Goal: Feedback & Contribution: Contribute content

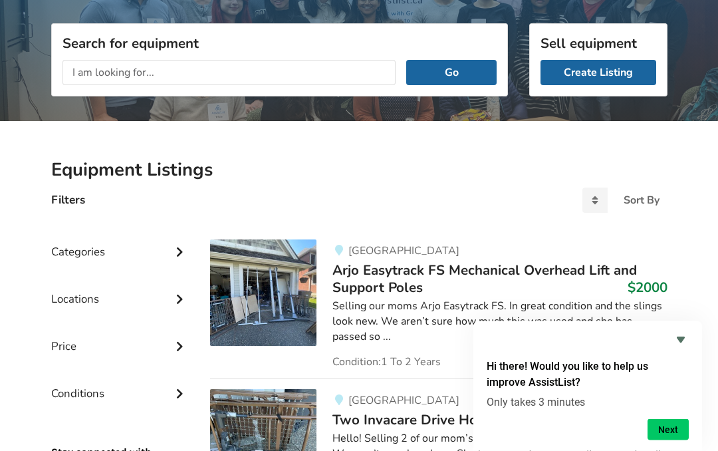
click at [595, 69] on link "Create Listing" at bounding box center [598, 72] width 116 height 25
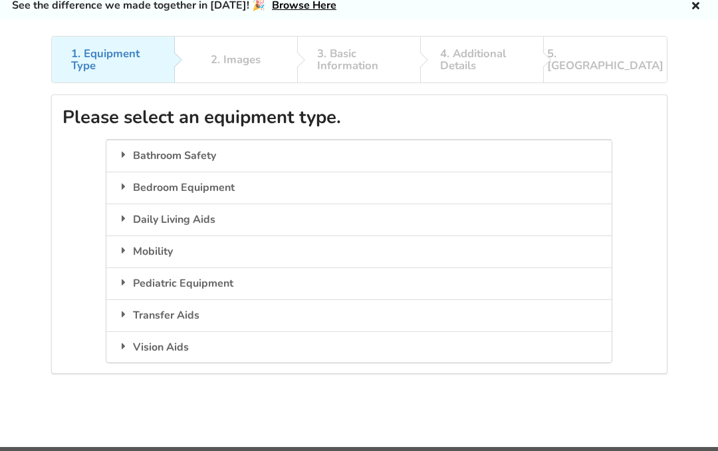
scroll to position [51, 0]
click at [129, 247] on icon at bounding box center [123, 250] width 13 height 11
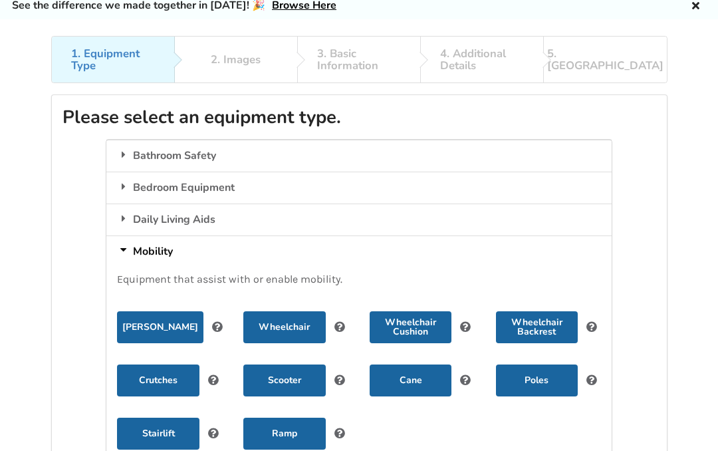
click at [292, 322] on button "Wheelchair" at bounding box center [284, 327] width 82 height 32
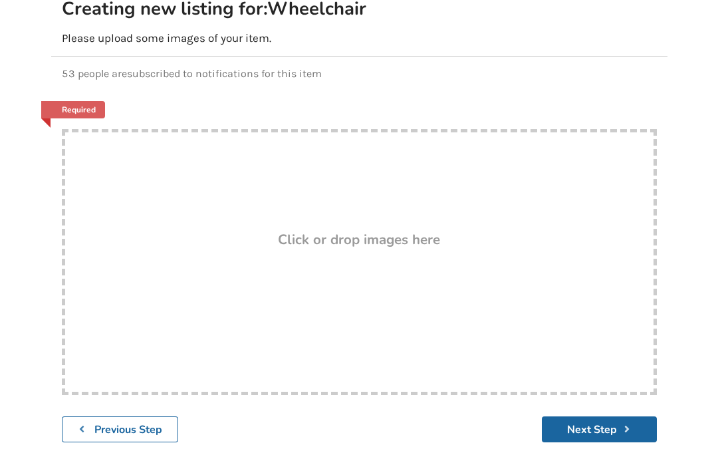
scroll to position [157, 0]
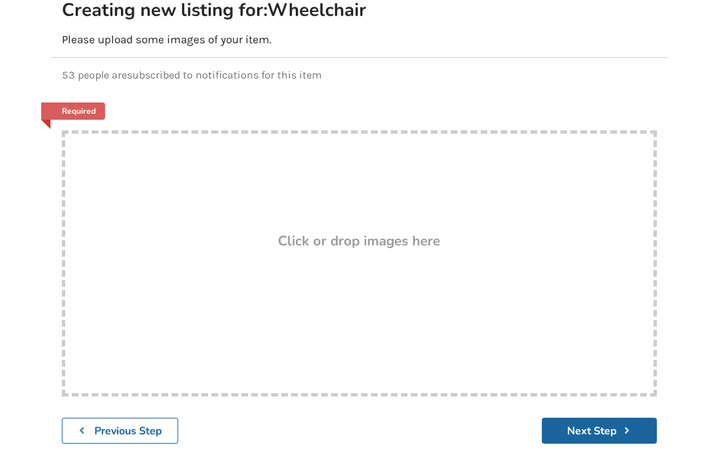
click at [368, 253] on div "Drop here! Click or drop images here" at bounding box center [359, 263] width 595 height 266
type input "C:\fakepath\IMG_0162.jpeg"
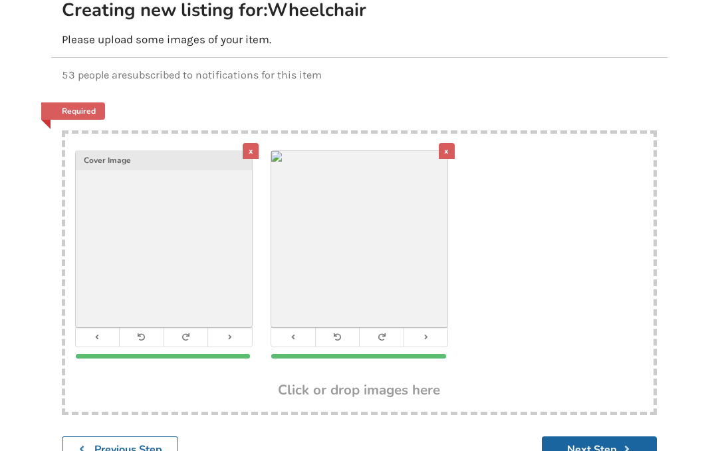
click at [602, 450] on button "Next Step" at bounding box center [599, 449] width 115 height 26
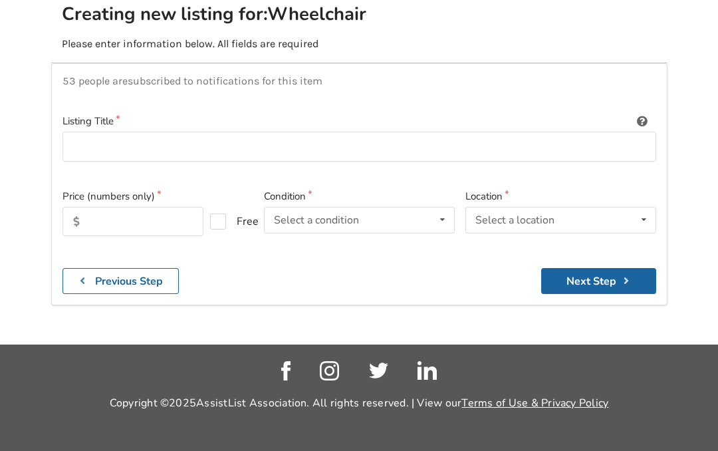
scroll to position [215, 0]
click at [161, 132] on input at bounding box center [358, 147] width 593 height 30
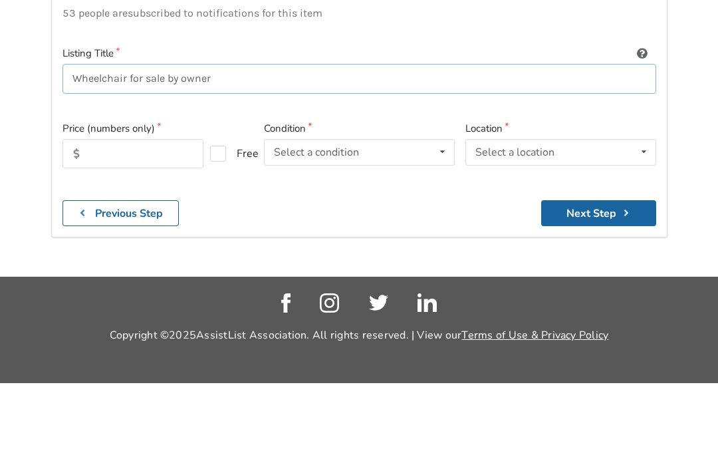
type input "Wheelchair for sale by owner"
click at [128, 207] on input "text" at bounding box center [133, 221] width 142 height 29
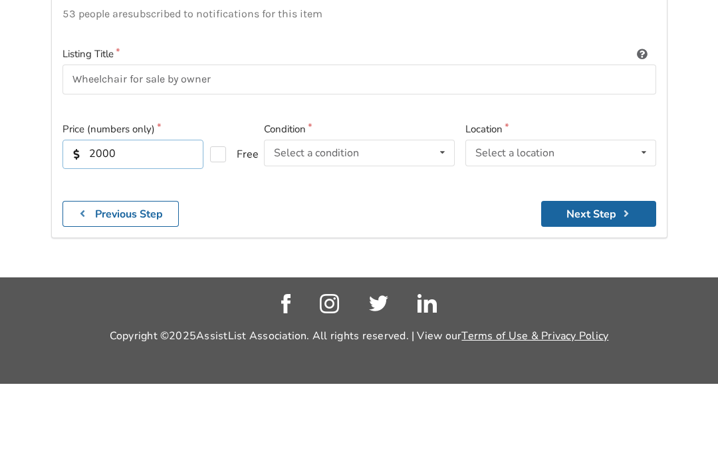
type input "2000"
click at [441, 207] on icon at bounding box center [442, 219] width 19 height 25
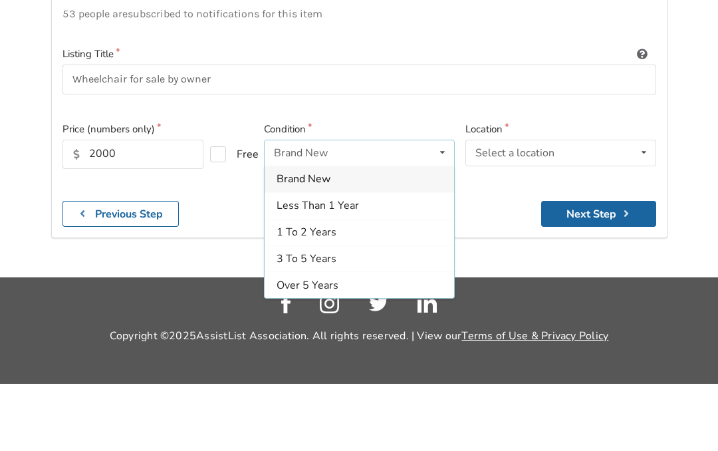
scroll to position [189, 0]
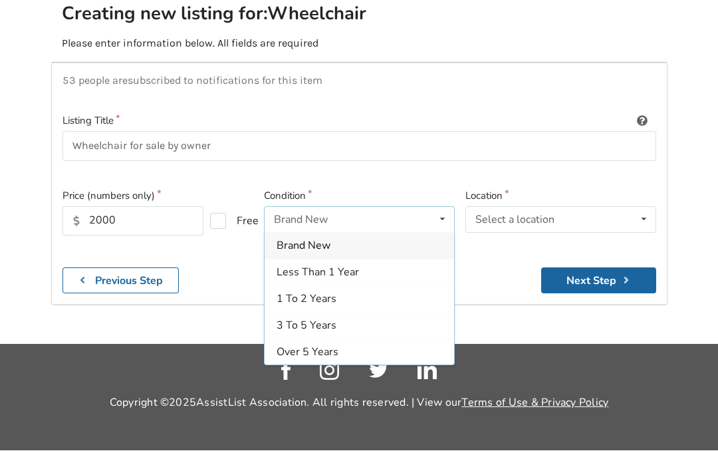
click at [361, 259] on div "Less Than 1 Year" at bounding box center [359, 272] width 189 height 27
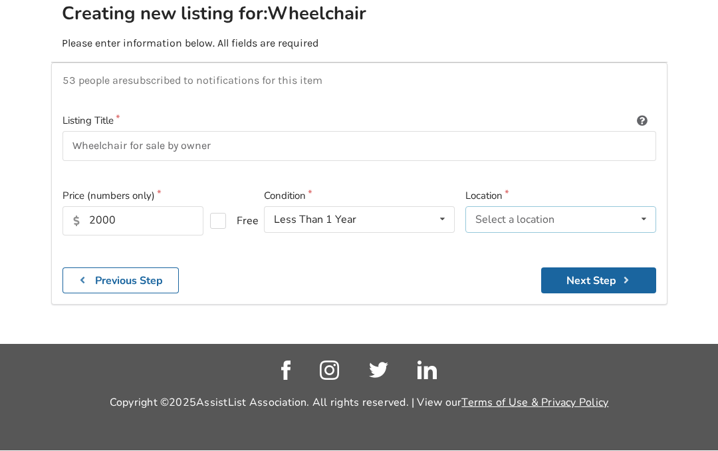
click at [650, 207] on icon at bounding box center [643, 219] width 19 height 25
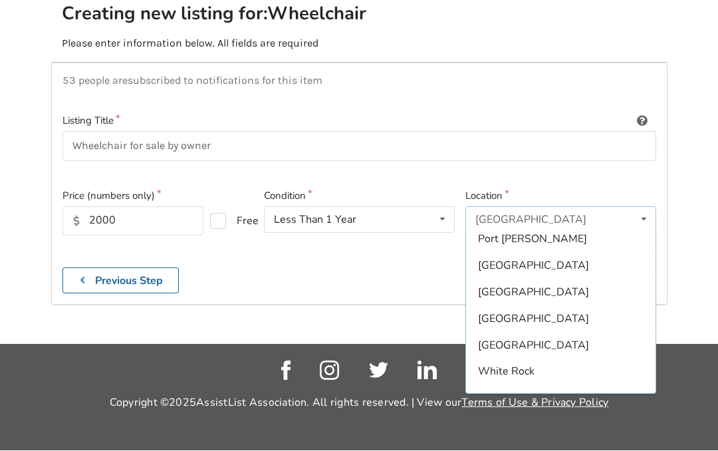
scroll to position [385, 0]
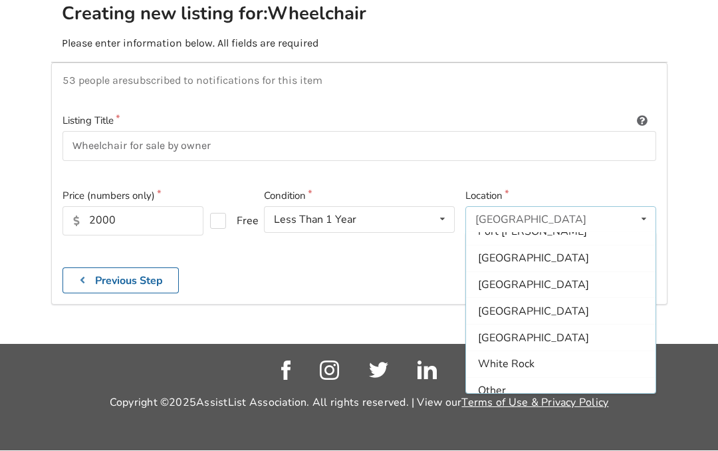
click at [526, 304] on span "[GEOGRAPHIC_DATA]" at bounding box center [533, 311] width 111 height 15
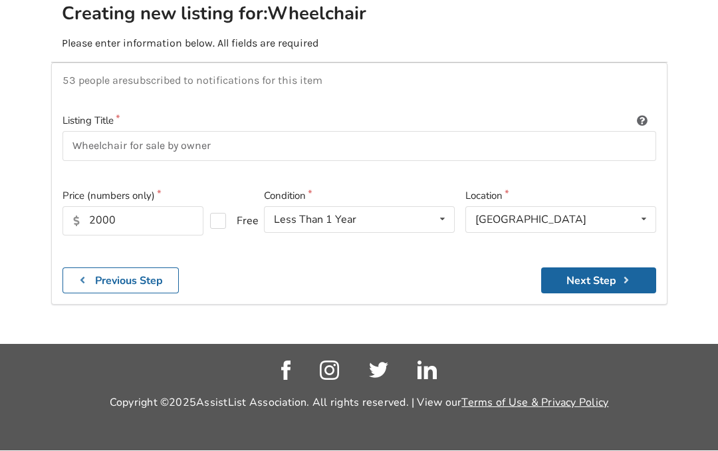
click at [597, 268] on button "Next Step" at bounding box center [598, 281] width 115 height 26
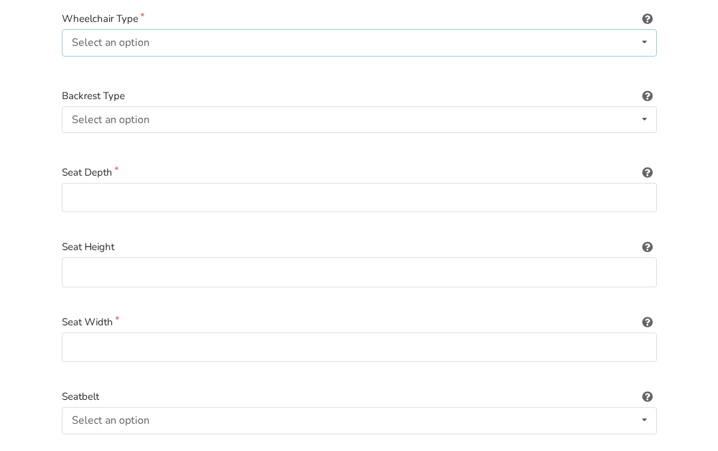
click at [649, 39] on icon at bounding box center [644, 42] width 19 height 25
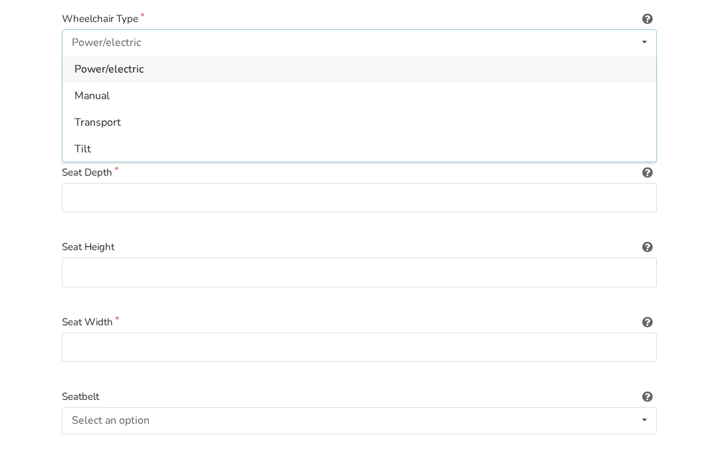
click at [112, 92] on div "Manual" at bounding box center [358, 95] width 593 height 27
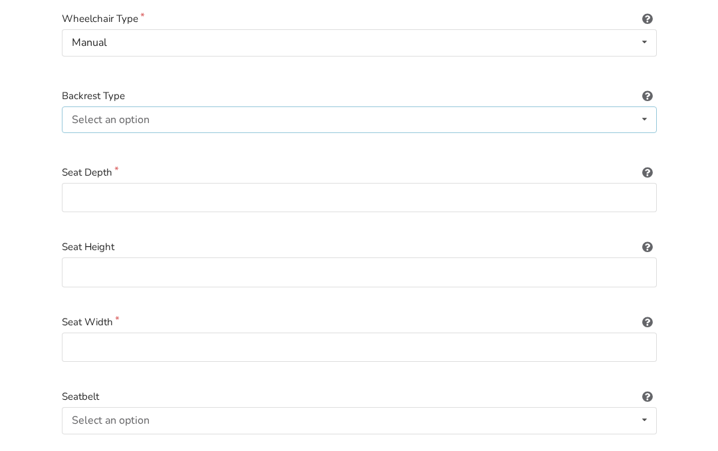
click at [645, 107] on icon at bounding box center [644, 119] width 19 height 25
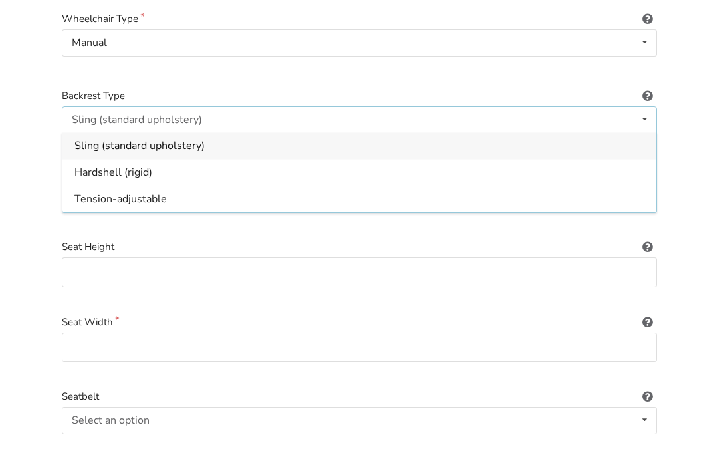
click at [111, 171] on span "Hardshell (rigid)" at bounding box center [113, 172] width 78 height 15
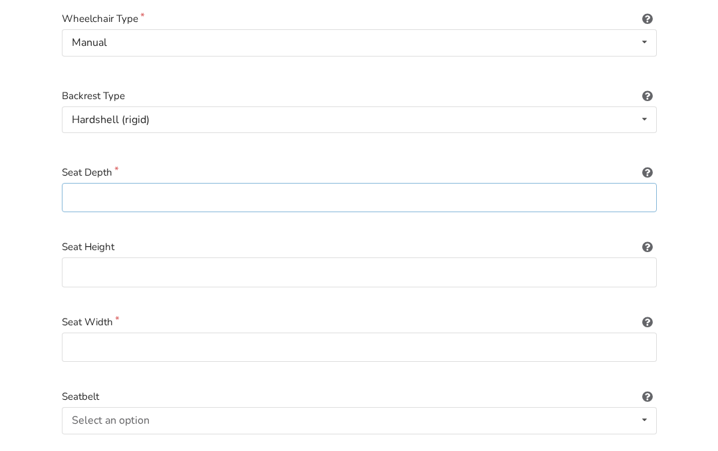
click at [631, 195] on input at bounding box center [359, 198] width 595 height 30
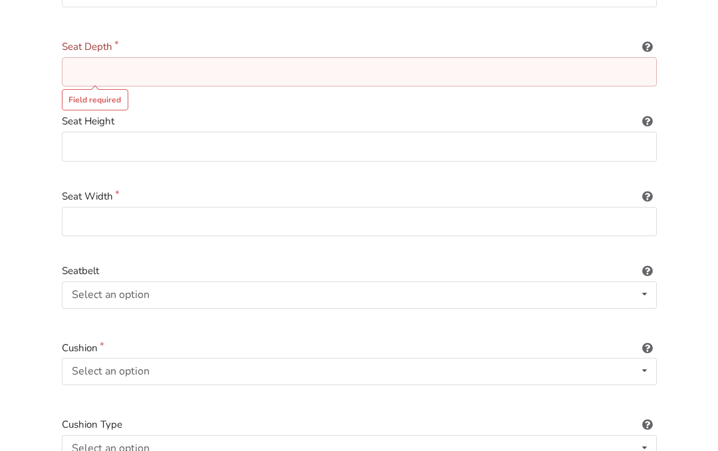
scroll to position [373, 0]
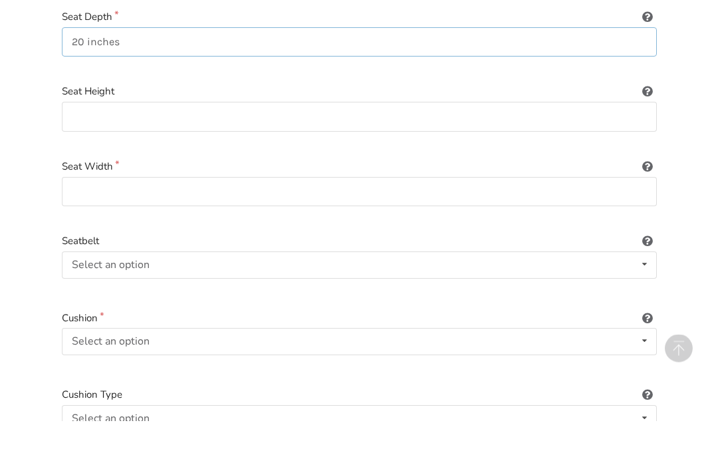
type input "20 inches"
click at [180, 132] on input at bounding box center [359, 147] width 595 height 30
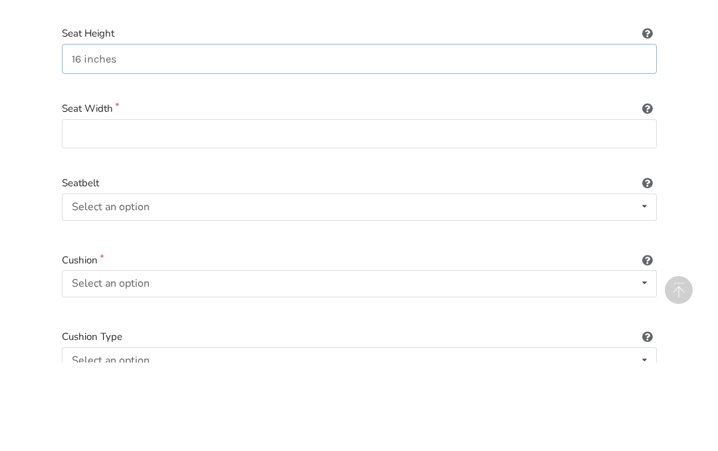
type input "16 inches"
click at [237, 207] on input at bounding box center [359, 222] width 595 height 30
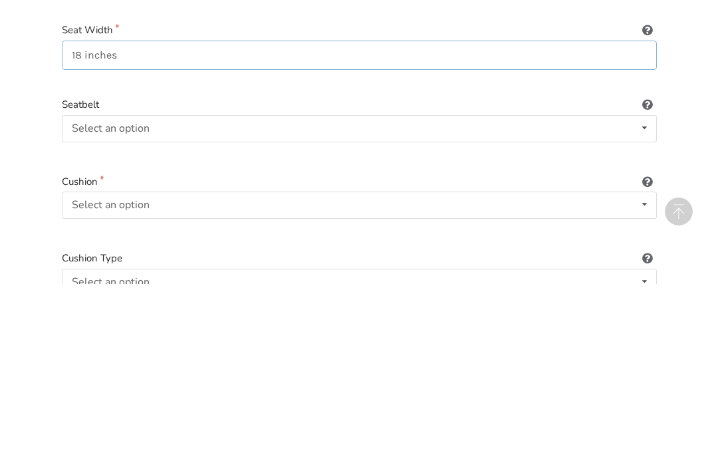
type input "18 inches"
click at [647, 282] on icon at bounding box center [644, 294] width 19 height 25
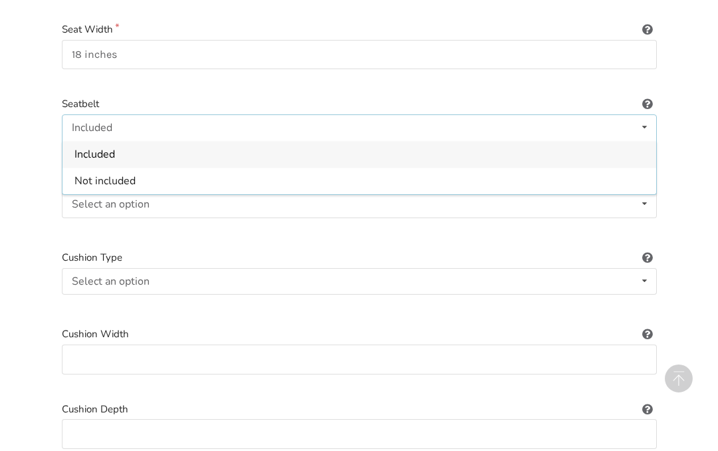
click at [140, 152] on div "Included" at bounding box center [358, 154] width 593 height 27
click at [652, 117] on icon at bounding box center [644, 127] width 19 height 25
click at [142, 174] on div "Not included" at bounding box center [358, 180] width 593 height 27
click at [651, 199] on icon at bounding box center [644, 203] width 19 height 25
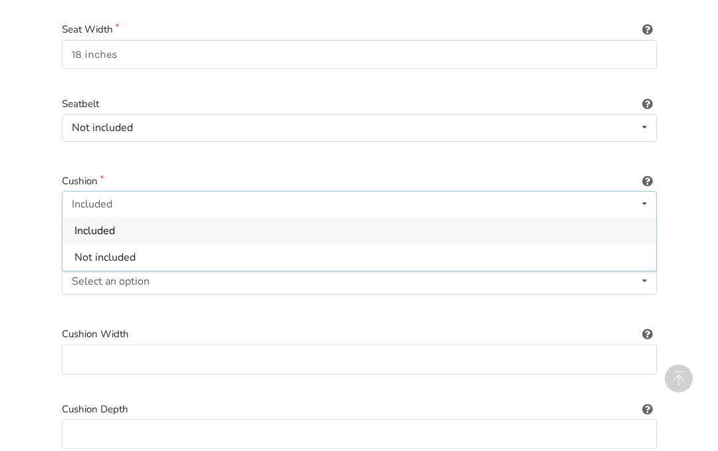
click at [132, 251] on span "Not included" at bounding box center [104, 257] width 61 height 15
click at [641, 272] on icon at bounding box center [644, 280] width 19 height 25
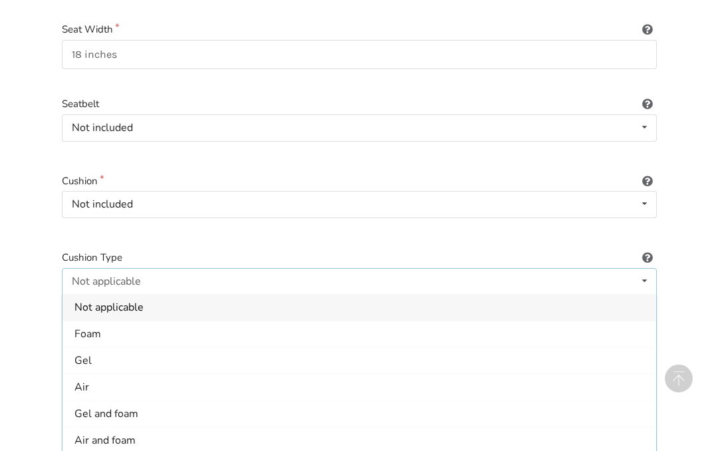
click at [102, 322] on div "Foam" at bounding box center [358, 333] width 593 height 27
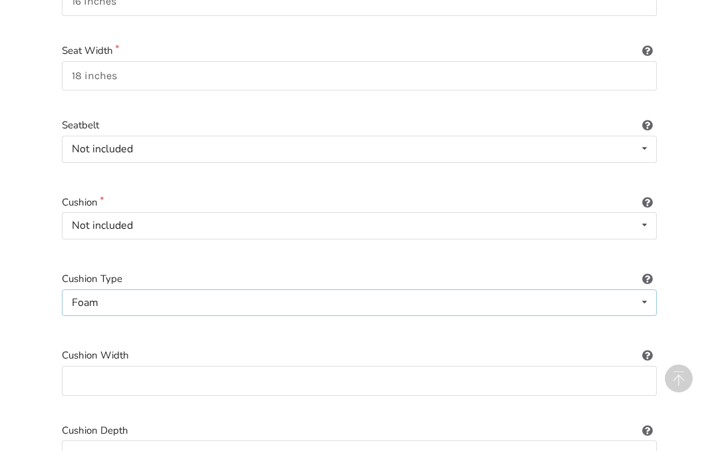
scroll to position [498, 0]
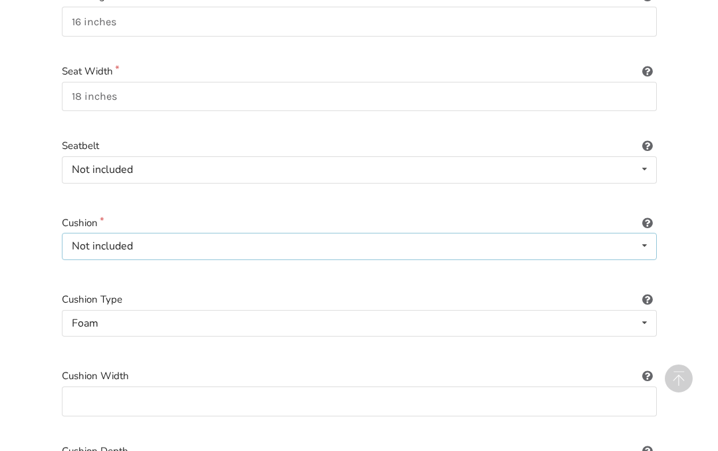
click at [649, 239] on icon at bounding box center [644, 245] width 19 height 25
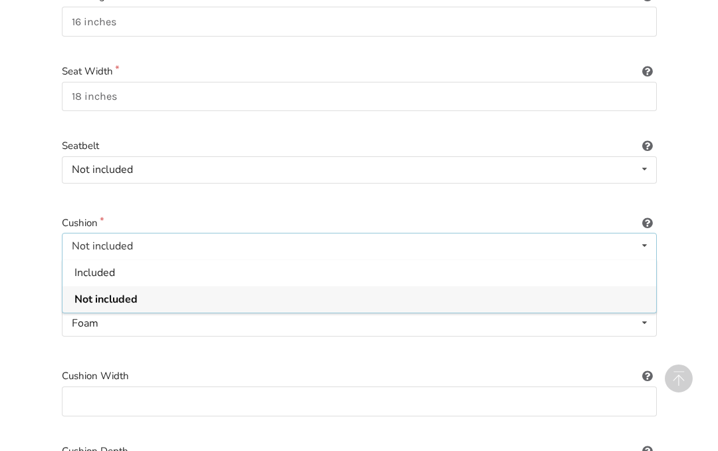
click at [128, 260] on div "Included" at bounding box center [358, 272] width 593 height 27
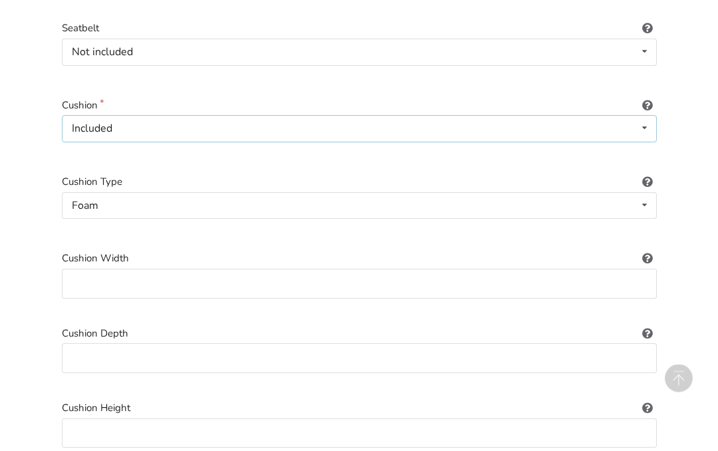
scroll to position [617, 0]
click at [605, 273] on input at bounding box center [359, 283] width 595 height 30
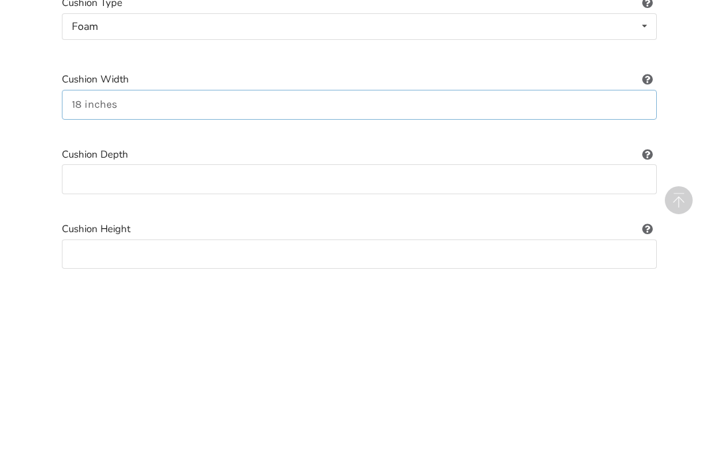
type input "18 inches"
click at [182, 342] on input at bounding box center [359, 357] width 595 height 30
type input "20 inches"
click at [219, 417] on input at bounding box center [359, 432] width 595 height 30
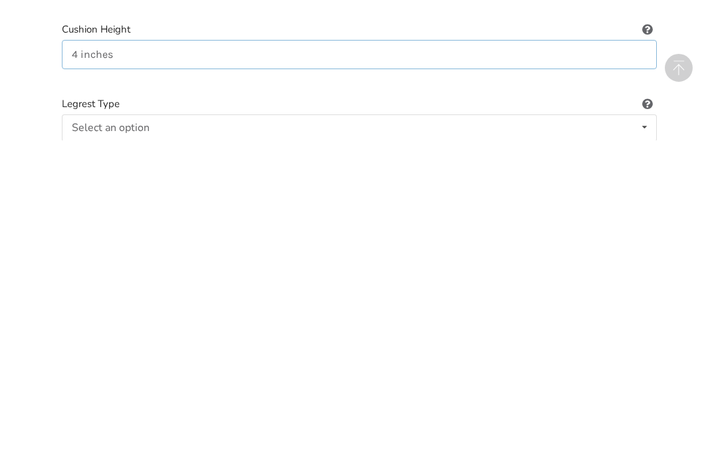
scroll to position [689, 0]
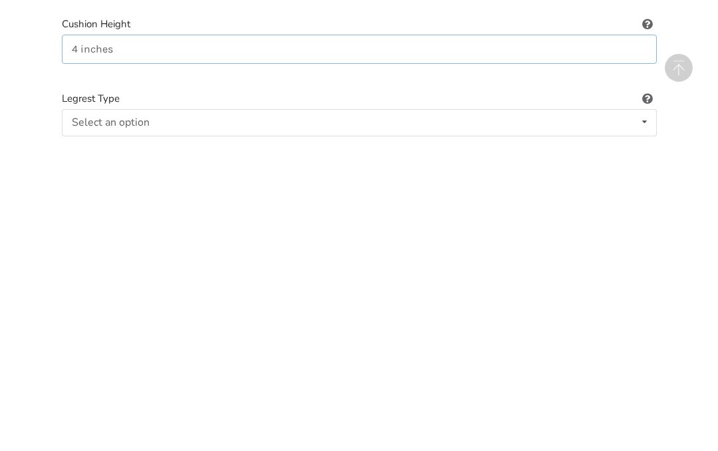
type input "4 inches"
click at [643, 420] on icon at bounding box center [644, 432] width 19 height 25
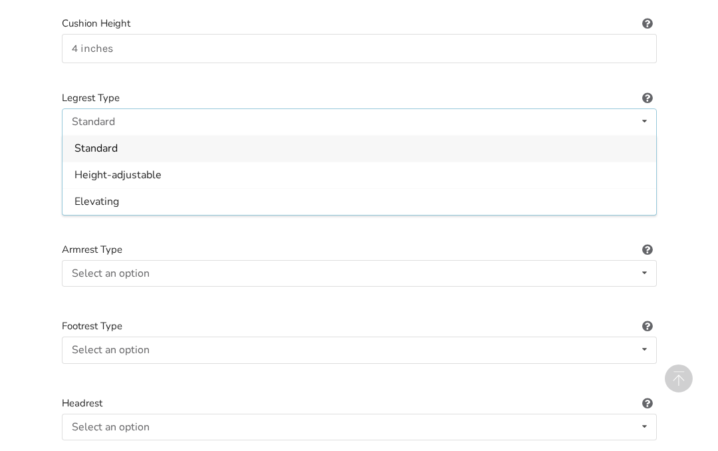
click at [143, 169] on span "Height-adjustable" at bounding box center [117, 174] width 87 height 15
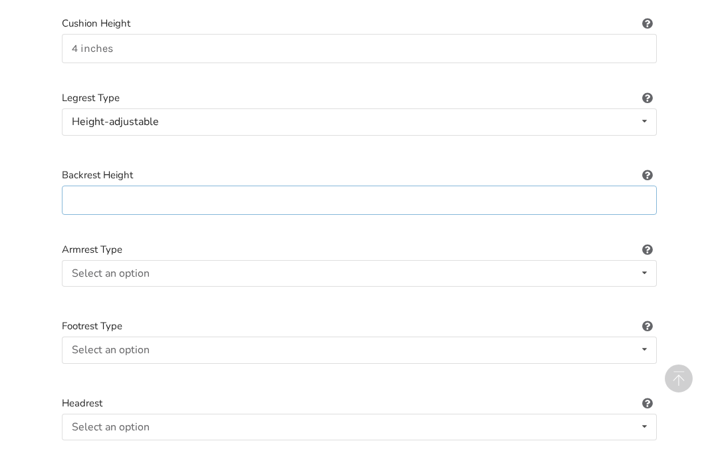
click at [566, 194] on input at bounding box center [359, 200] width 595 height 30
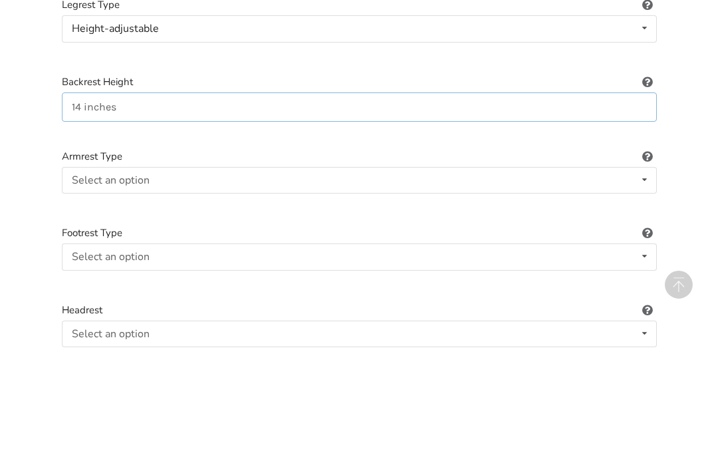
type input "14 inches"
click at [649, 261] on icon at bounding box center [644, 273] width 19 height 25
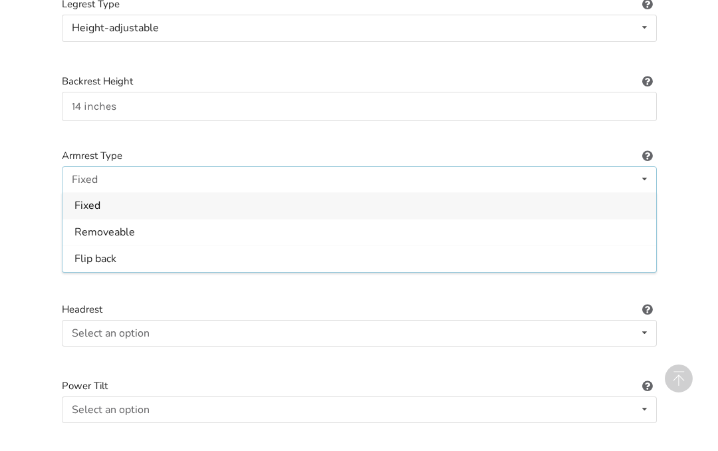
click at [100, 199] on span "Fixed" at bounding box center [87, 206] width 26 height 15
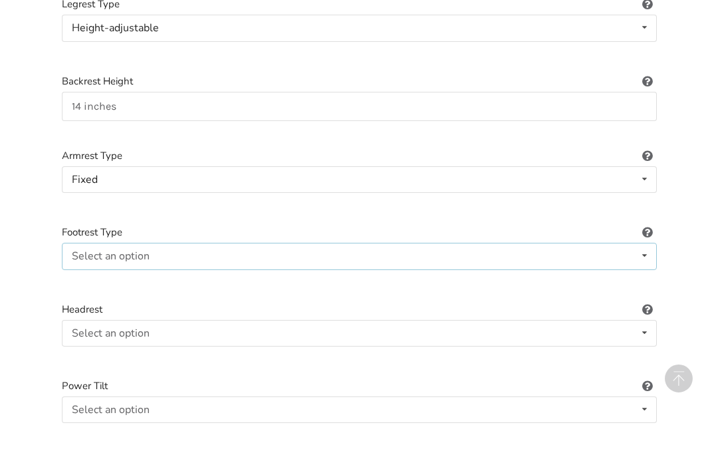
click at [651, 244] on icon at bounding box center [644, 255] width 19 height 25
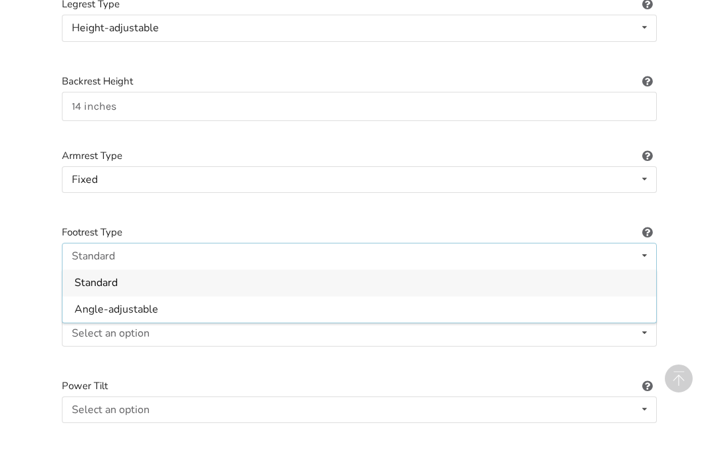
click at [124, 269] on div "Standard" at bounding box center [358, 282] width 593 height 27
click at [643, 320] on icon at bounding box center [644, 332] width 19 height 25
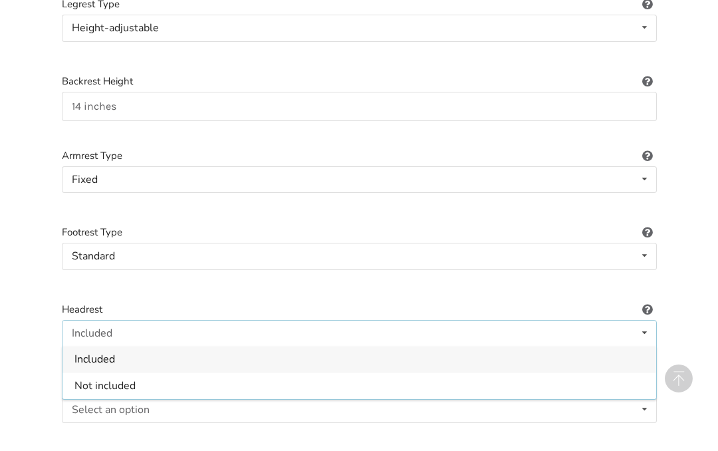
click at [135, 378] on span "Not included" at bounding box center [104, 385] width 61 height 15
click at [640, 397] on icon at bounding box center [644, 409] width 19 height 25
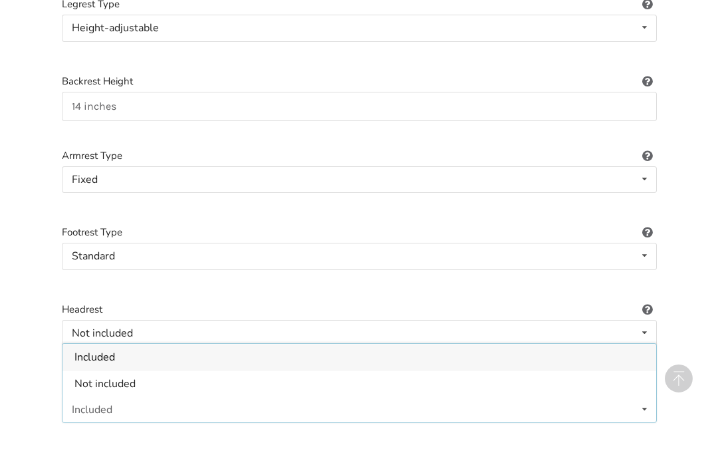
click at [132, 376] on span "Not included" at bounding box center [104, 383] width 61 height 15
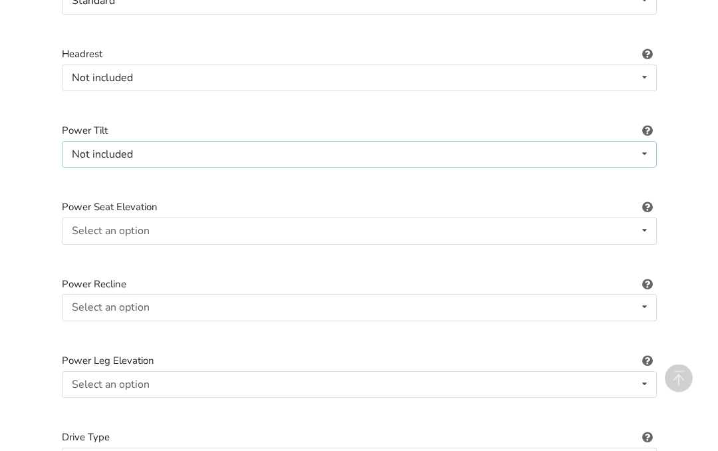
scroll to position [1351, 0]
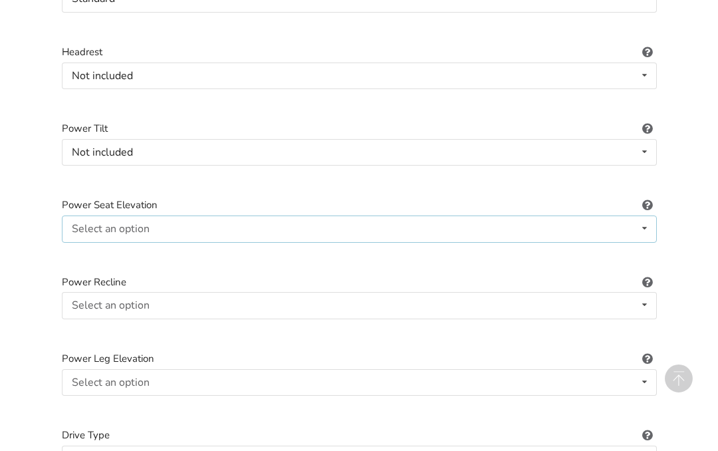
click at [653, 225] on icon at bounding box center [644, 228] width 19 height 25
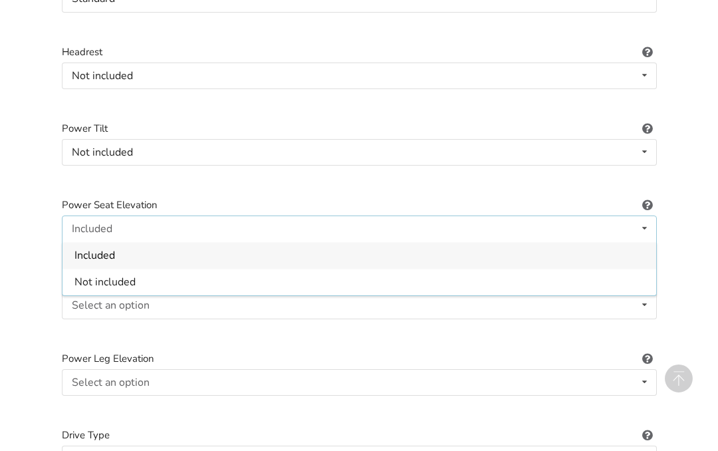
click at [154, 268] on div "Not included" at bounding box center [358, 281] width 593 height 27
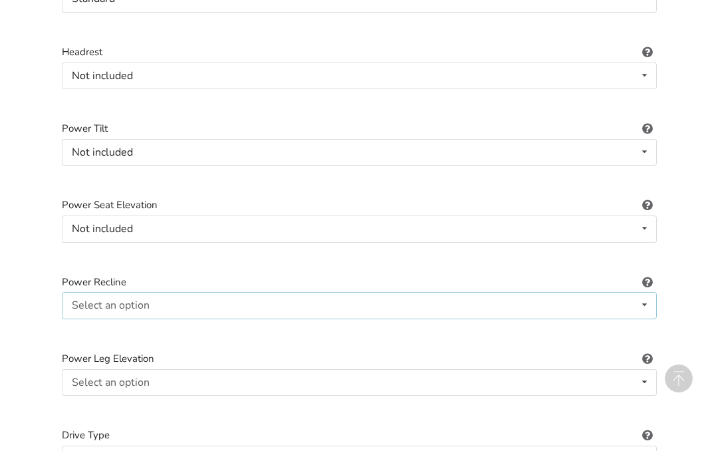
click at [649, 292] on icon at bounding box center [644, 304] width 19 height 25
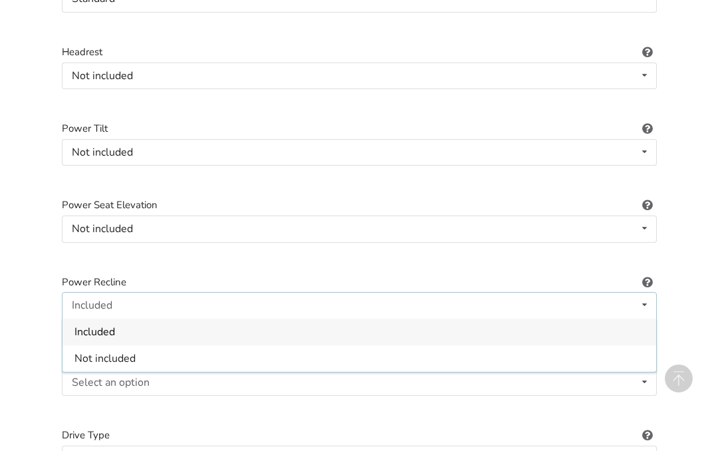
click at [150, 345] on div "Not included" at bounding box center [358, 358] width 593 height 27
click at [646, 370] on icon at bounding box center [644, 382] width 19 height 25
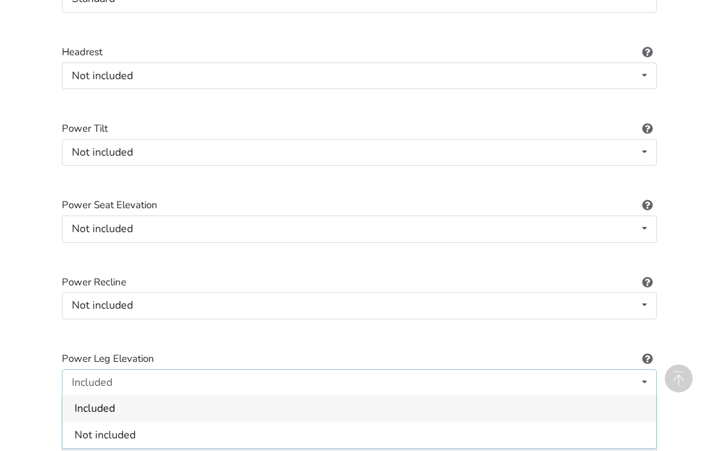
click at [144, 421] on div "Not included" at bounding box center [358, 434] width 593 height 27
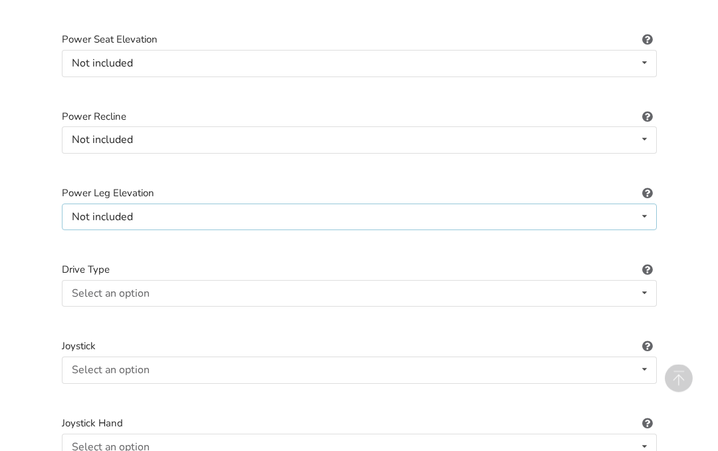
scroll to position [1523, 0]
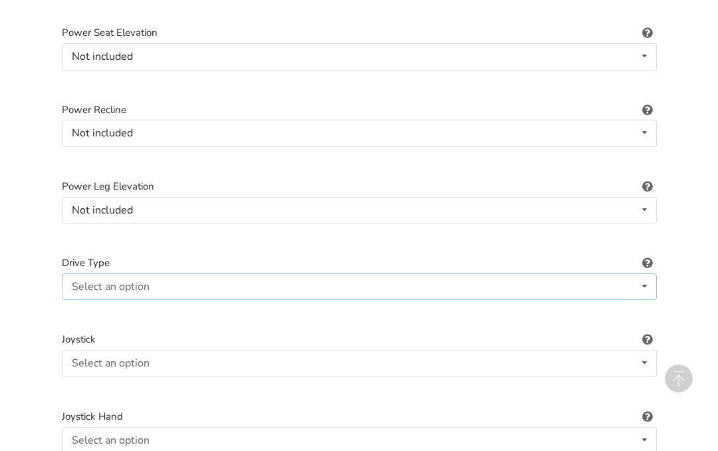
click at [645, 274] on icon at bounding box center [644, 286] width 19 height 25
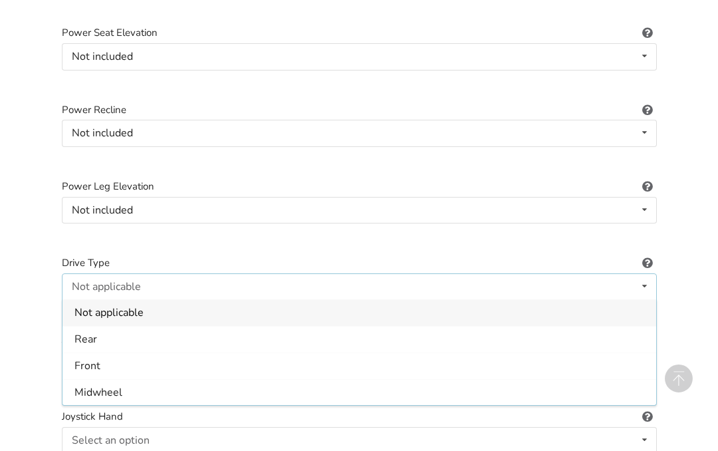
click at [147, 299] on div "Not applicable" at bounding box center [358, 312] width 593 height 27
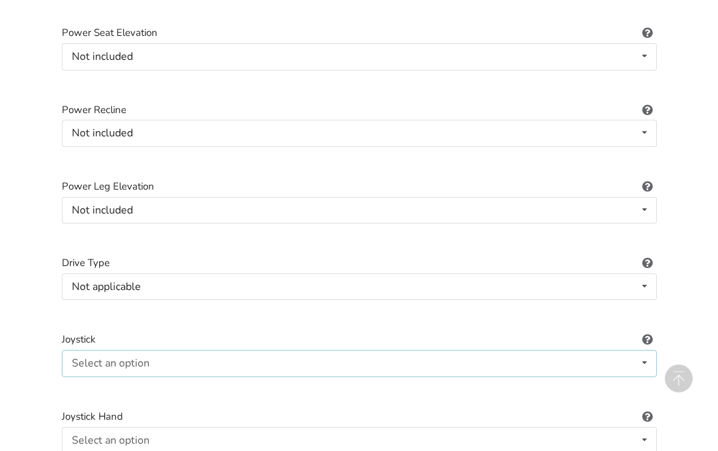
click at [643, 350] on icon at bounding box center [644, 362] width 19 height 25
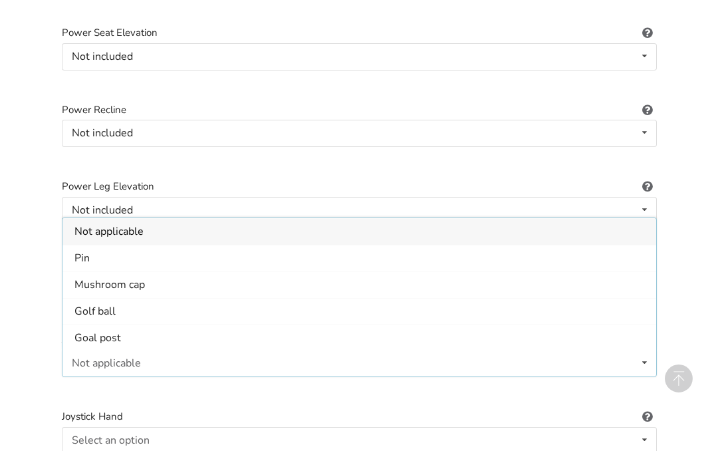
click at [160, 222] on div "Not applicable" at bounding box center [358, 231] width 593 height 27
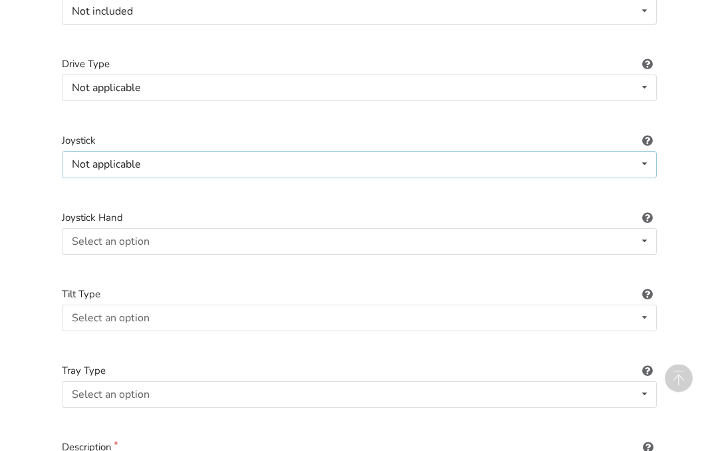
scroll to position [1722, 0]
click at [650, 231] on icon at bounding box center [644, 241] width 19 height 25
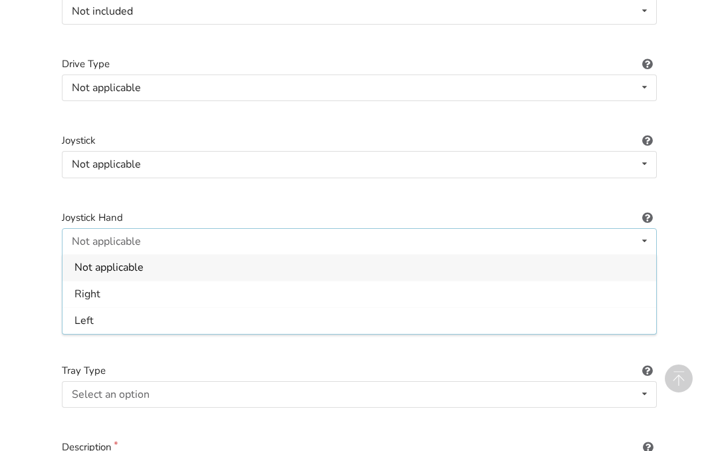
click at [171, 254] on div "Not applicable" at bounding box center [358, 267] width 593 height 27
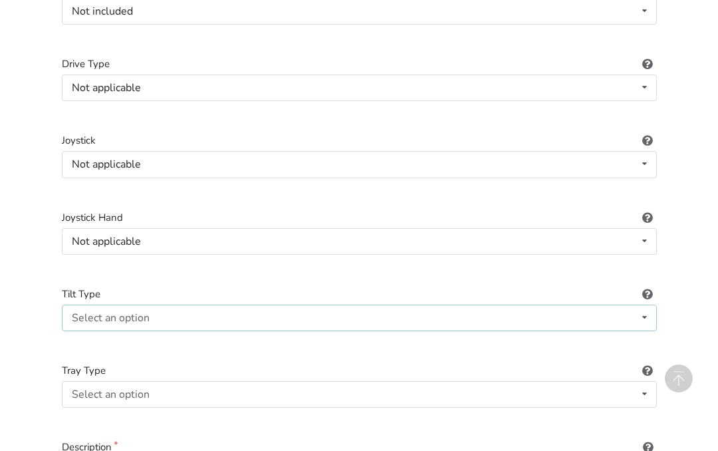
click at [647, 305] on icon at bounding box center [644, 317] width 19 height 25
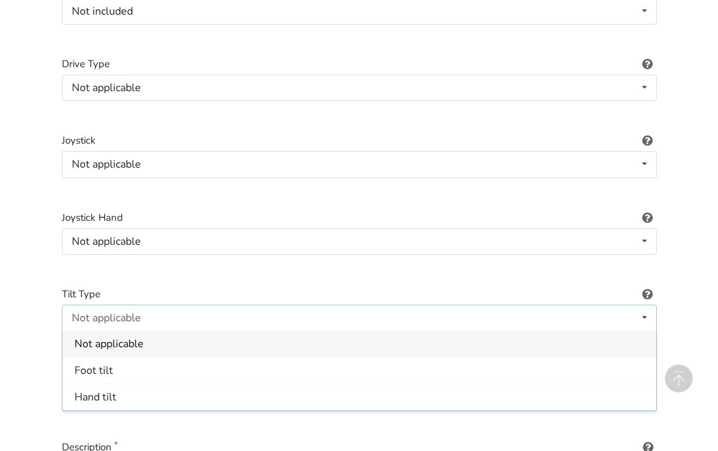
click at [155, 330] on div "Not applicable" at bounding box center [358, 343] width 593 height 27
click at [648, 381] on icon at bounding box center [644, 393] width 19 height 25
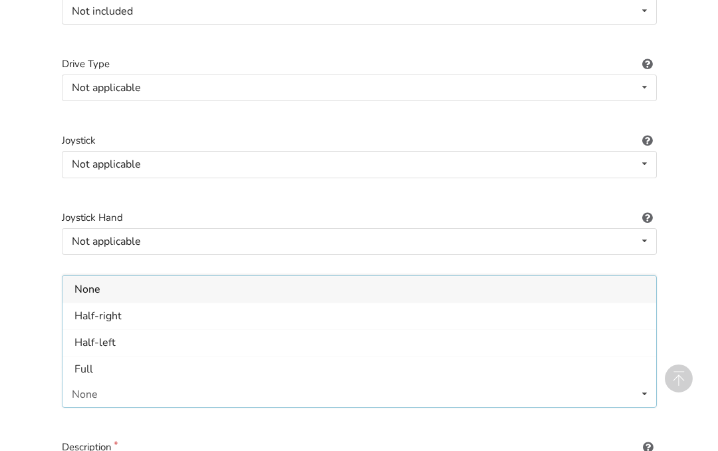
click at [124, 302] on div "Half-right" at bounding box center [358, 315] width 593 height 27
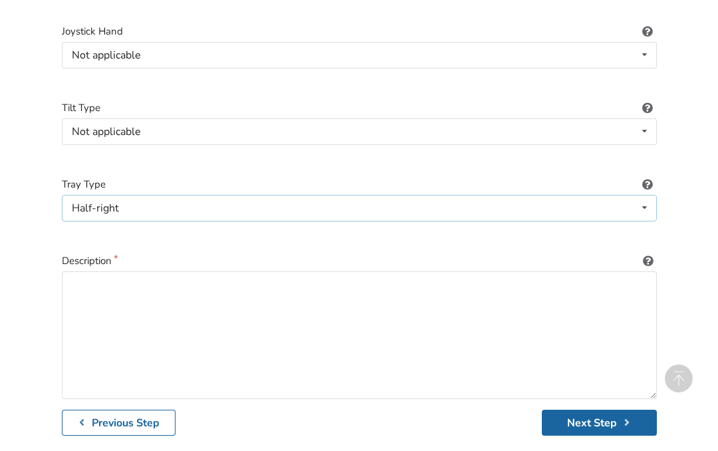
scroll to position [1911, 0]
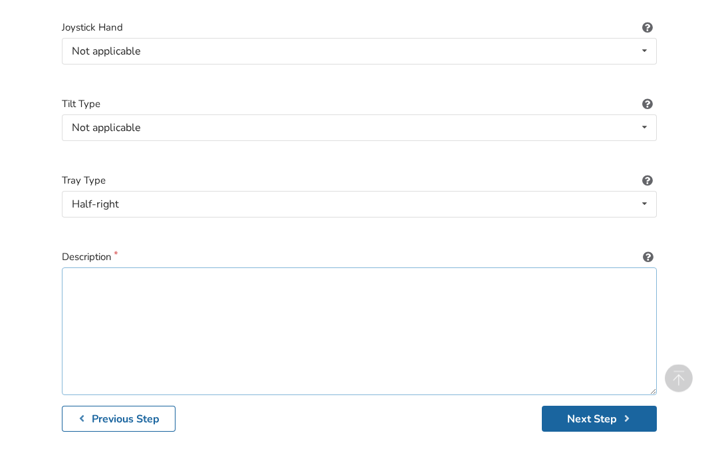
click at [94, 278] on textarea at bounding box center [359, 332] width 595 height 128
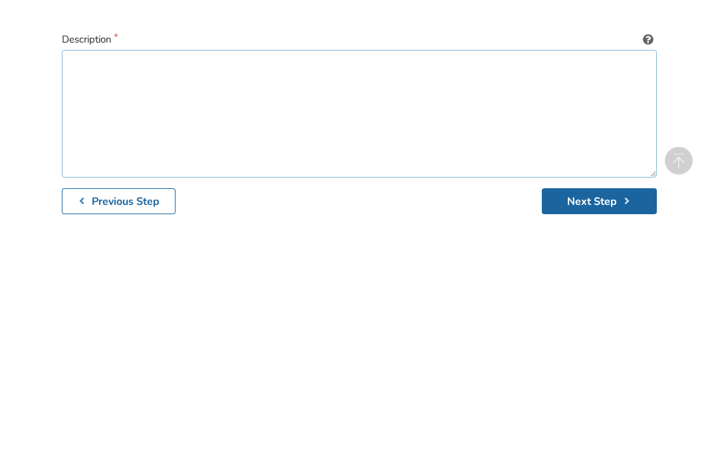
click at [100, 268] on textarea at bounding box center [359, 332] width 595 height 128
paste textarea "FOR SALE BY OWNER [PERSON_NAME] MOVE MANUAL CHAIR WITH JAY3 BACK REST DIMENSTIO…"
type textarea "FOR SALE BY OWNER [PERSON_NAME] MOVE MANUAL CHAIR WITH JAY3 BACK REST DIMENSTIO…"
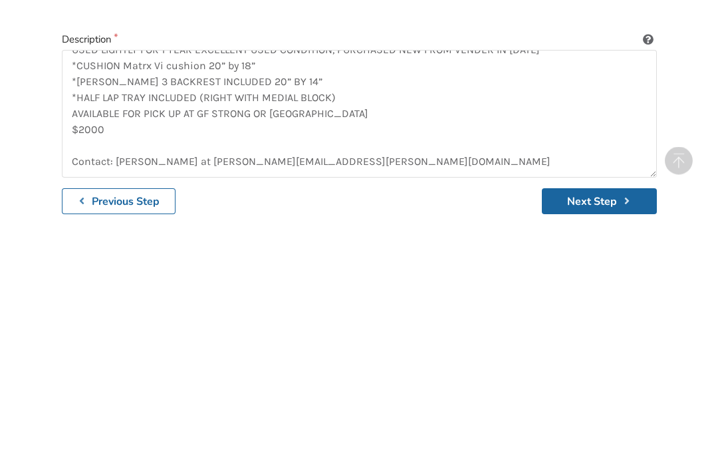
scroll to position [1974, 0]
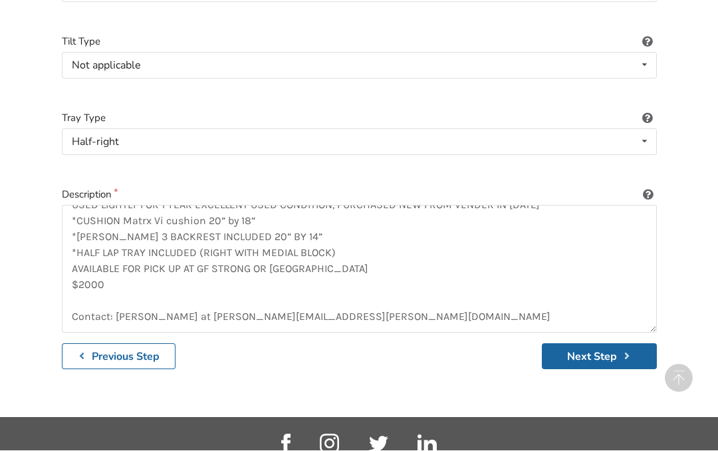
click at [590, 344] on button "Next Step" at bounding box center [599, 357] width 115 height 26
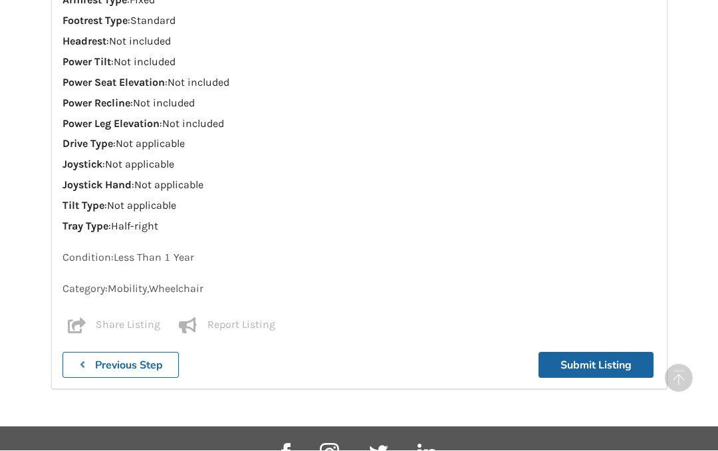
scroll to position [1698, 0]
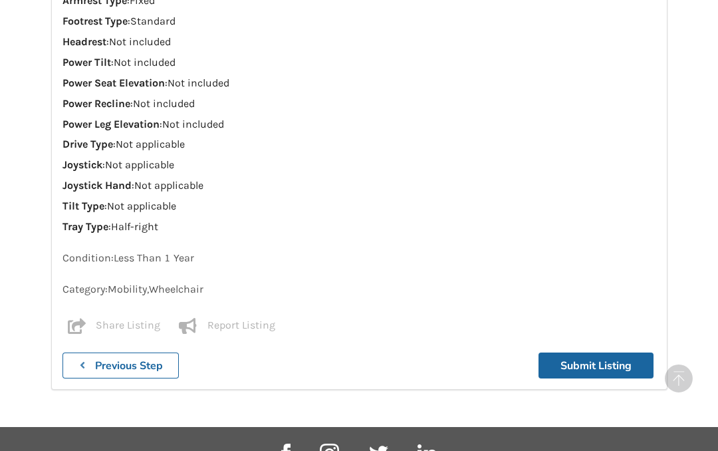
click at [595, 352] on button "Submit Listing" at bounding box center [595, 365] width 115 height 26
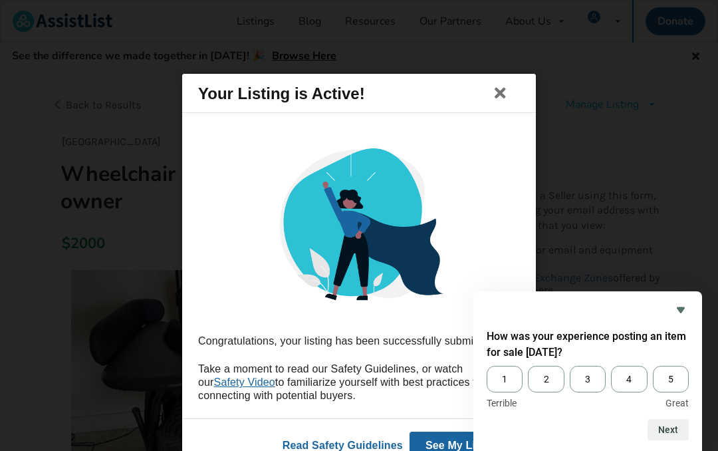
click at [623, 375] on span "4" at bounding box center [629, 379] width 36 height 27
click at [611, 366] on input "4" at bounding box center [611, 366] width 0 height 0
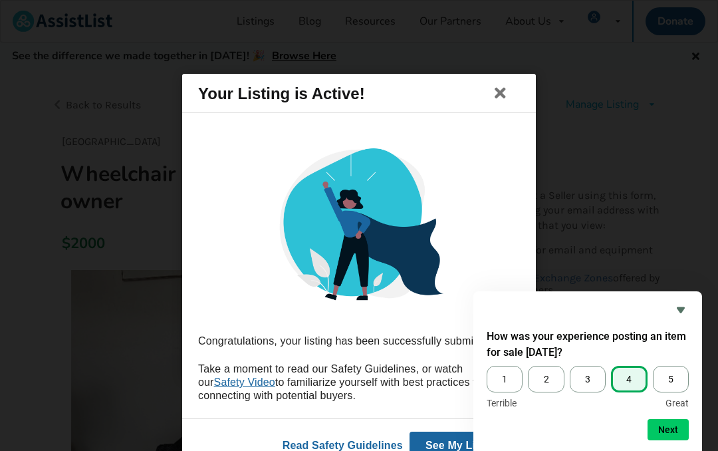
click at [669, 426] on button "Next" at bounding box center [667, 429] width 41 height 21
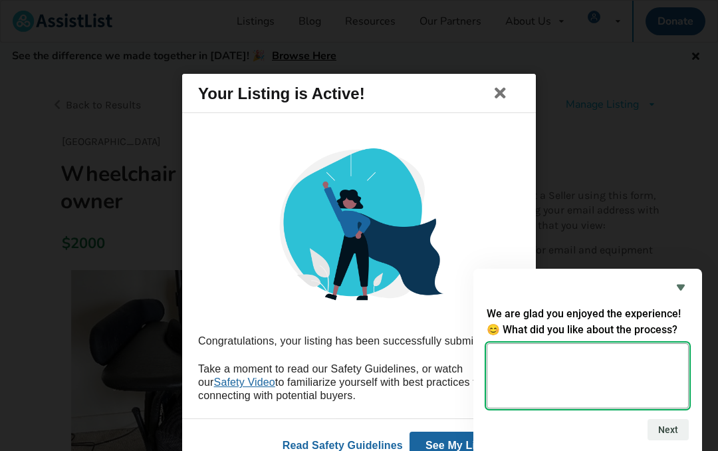
click at [628, 365] on textarea at bounding box center [587, 375] width 202 height 65
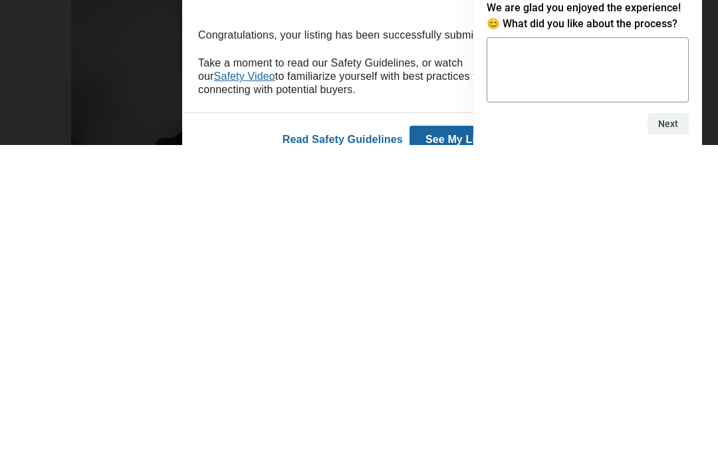
scroll to position [306, 0]
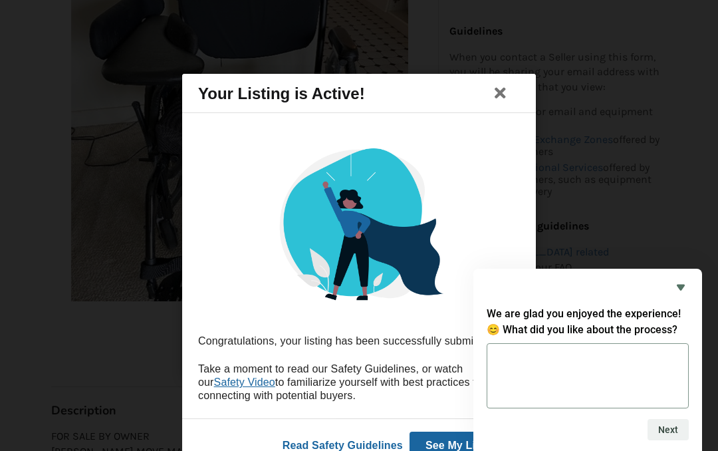
click at [687, 280] on icon "Hide survey" at bounding box center [681, 287] width 16 height 16
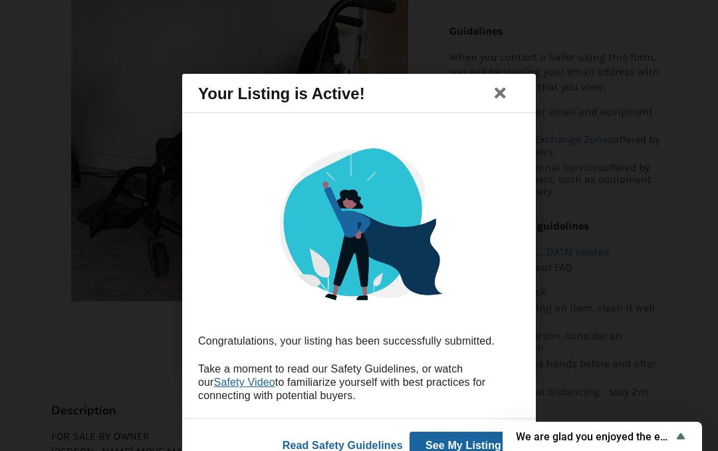
click at [449, 272] on img at bounding box center [359, 227] width 194 height 194
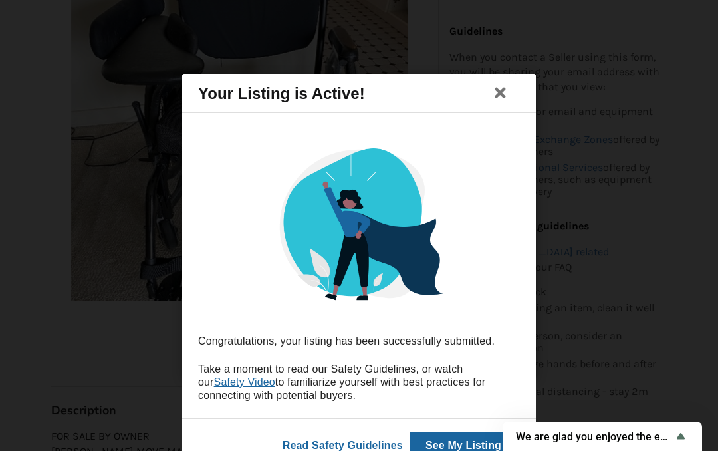
click at [500, 90] on icon at bounding box center [500, 93] width 19 height 16
